Goal: Download file/media

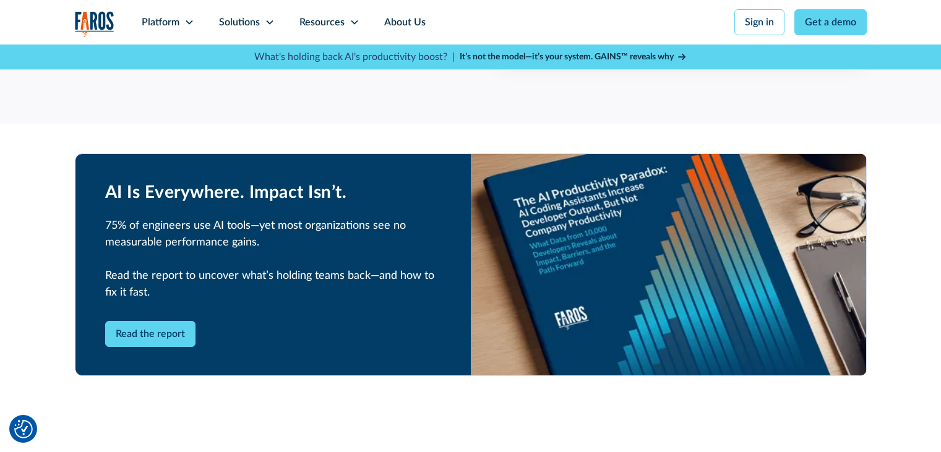
scroll to position [2290, 0]
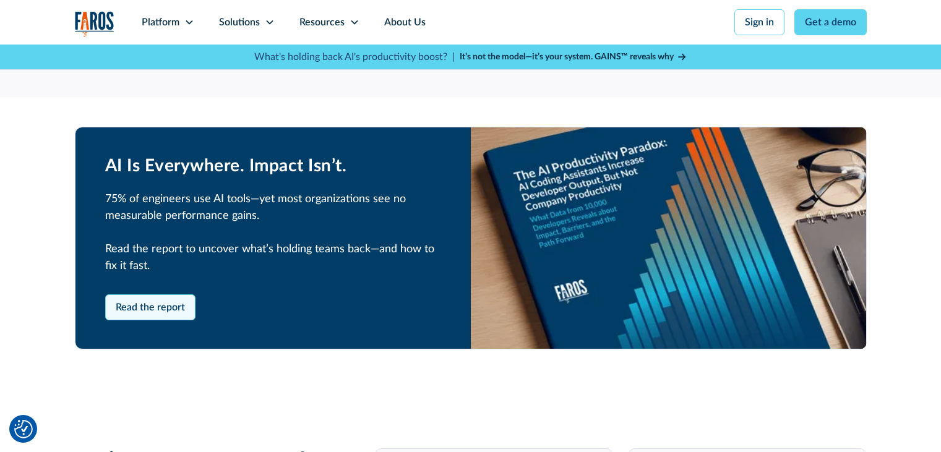
click at [157, 311] on link "Read the report" at bounding box center [150, 308] width 90 height 26
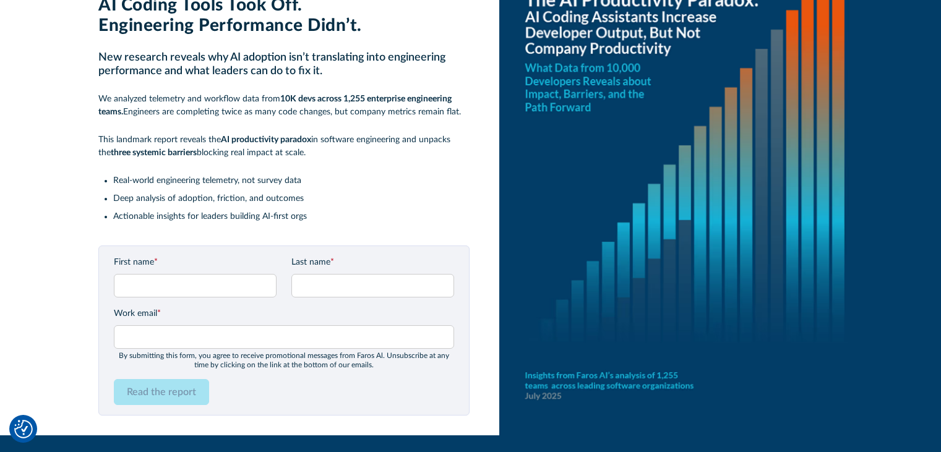
scroll to position [101, 0]
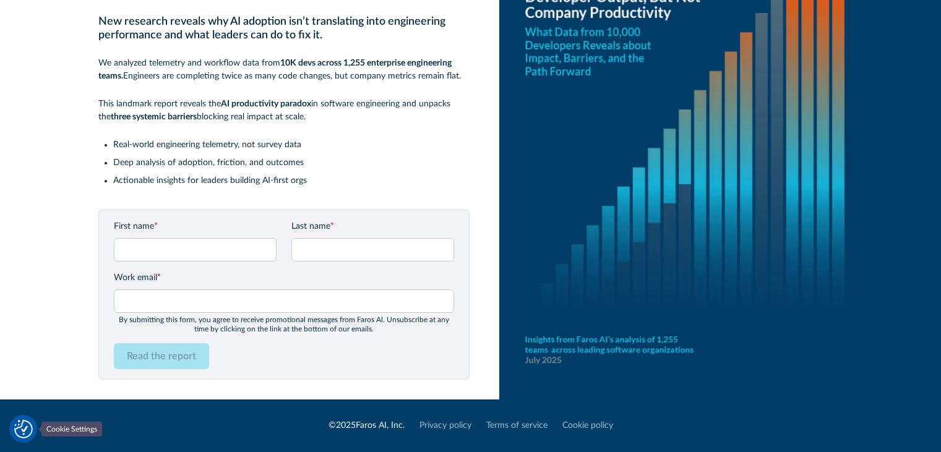
click at [27, 428] on img "Cookie Settings" at bounding box center [23, 429] width 19 height 19
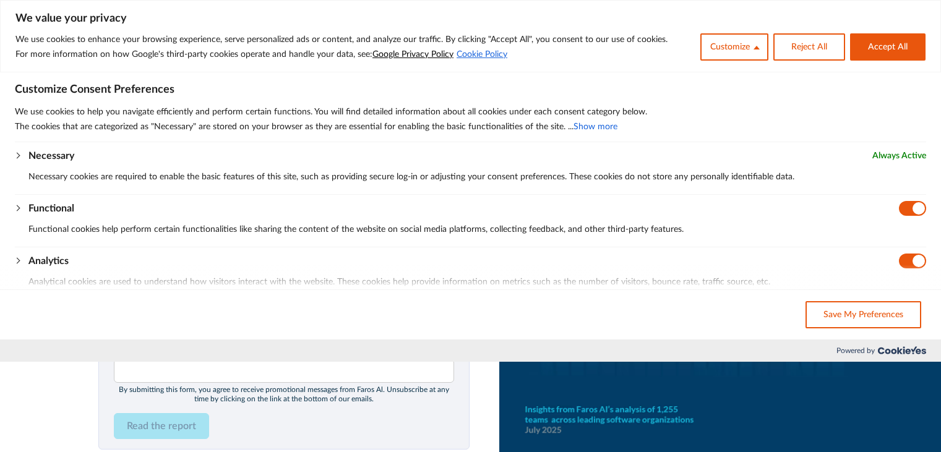
scroll to position [0, 0]
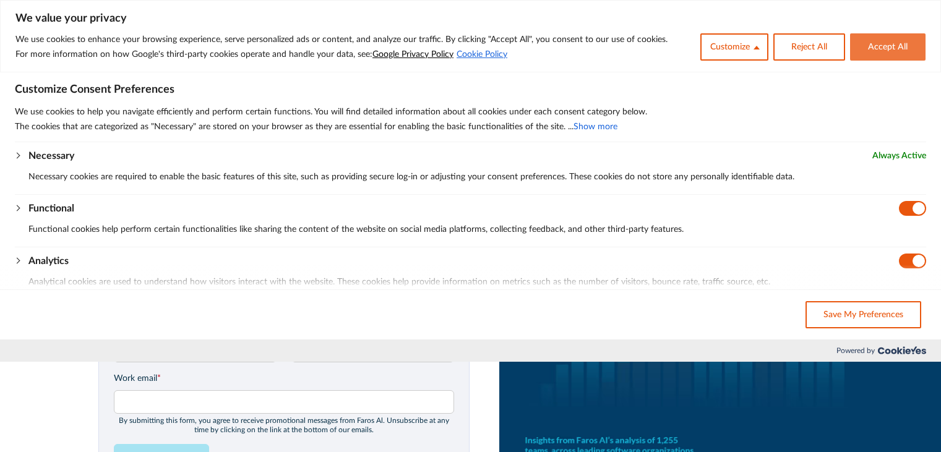
click at [872, 52] on button "Accept All" at bounding box center [887, 46] width 75 height 27
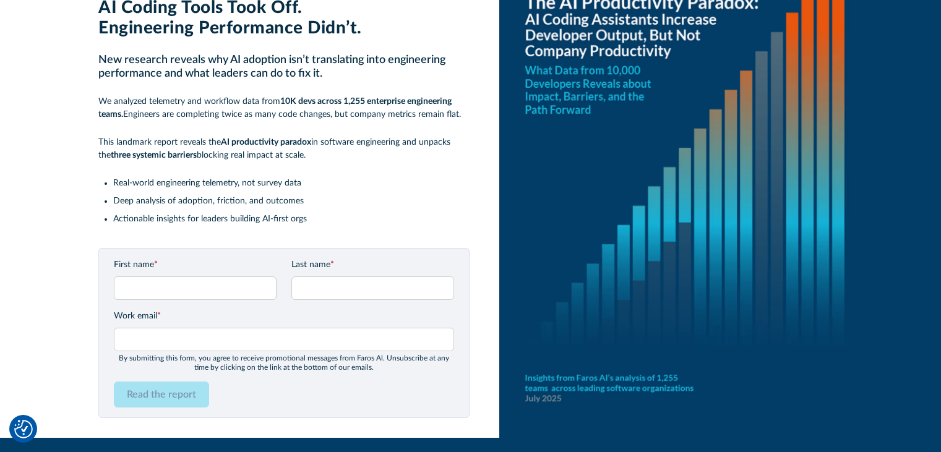
scroll to position [101, 0]
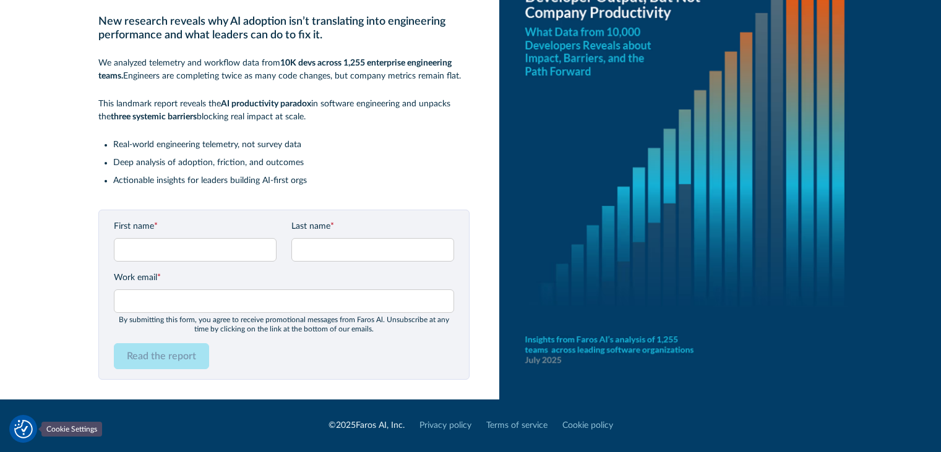
click at [24, 428] on img "Cookie Settings" at bounding box center [23, 429] width 19 height 19
